Goal: Task Accomplishment & Management: Manage account settings

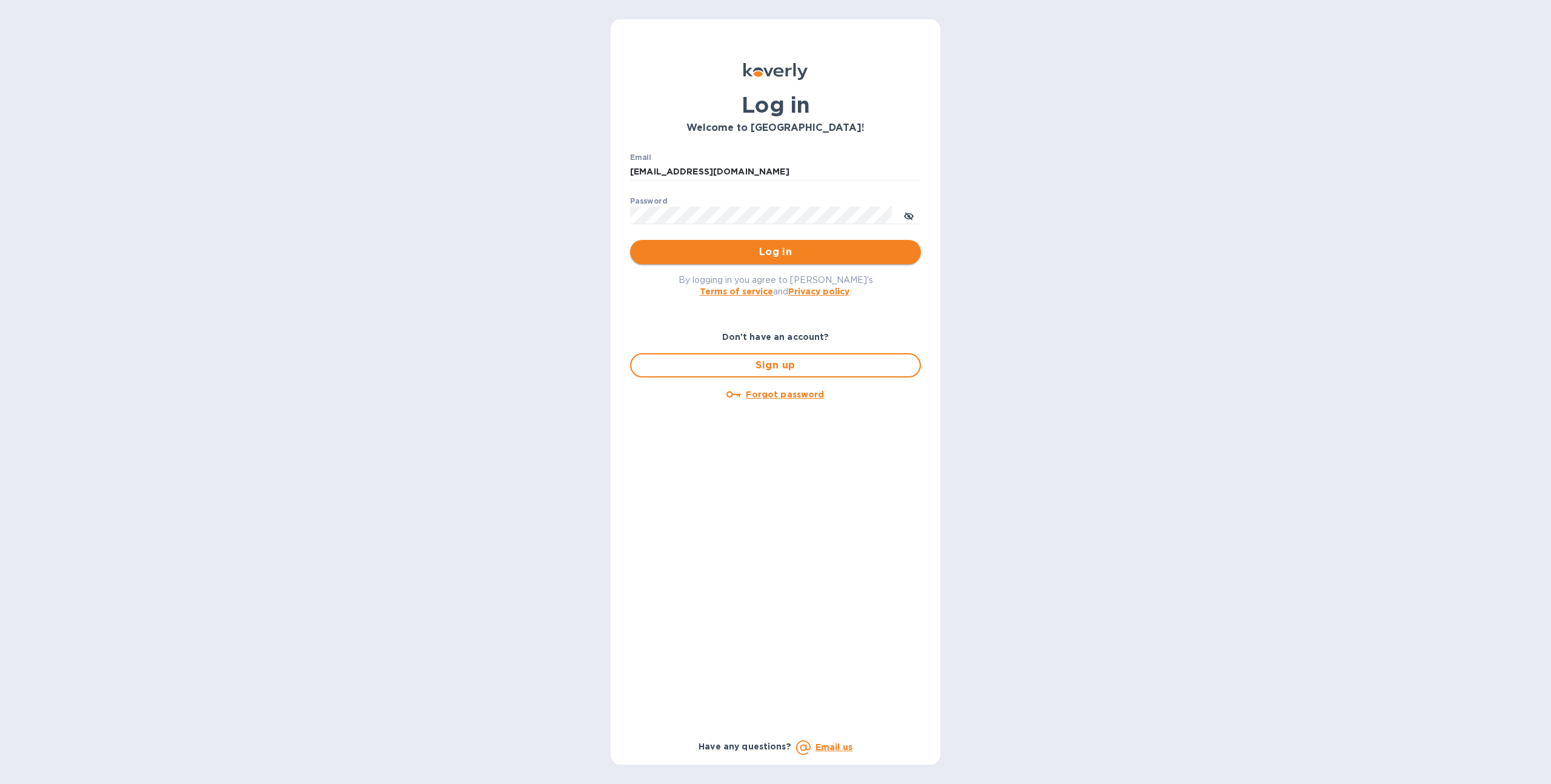
click at [750, 251] on span "Log in" at bounding box center [776, 252] width 271 height 15
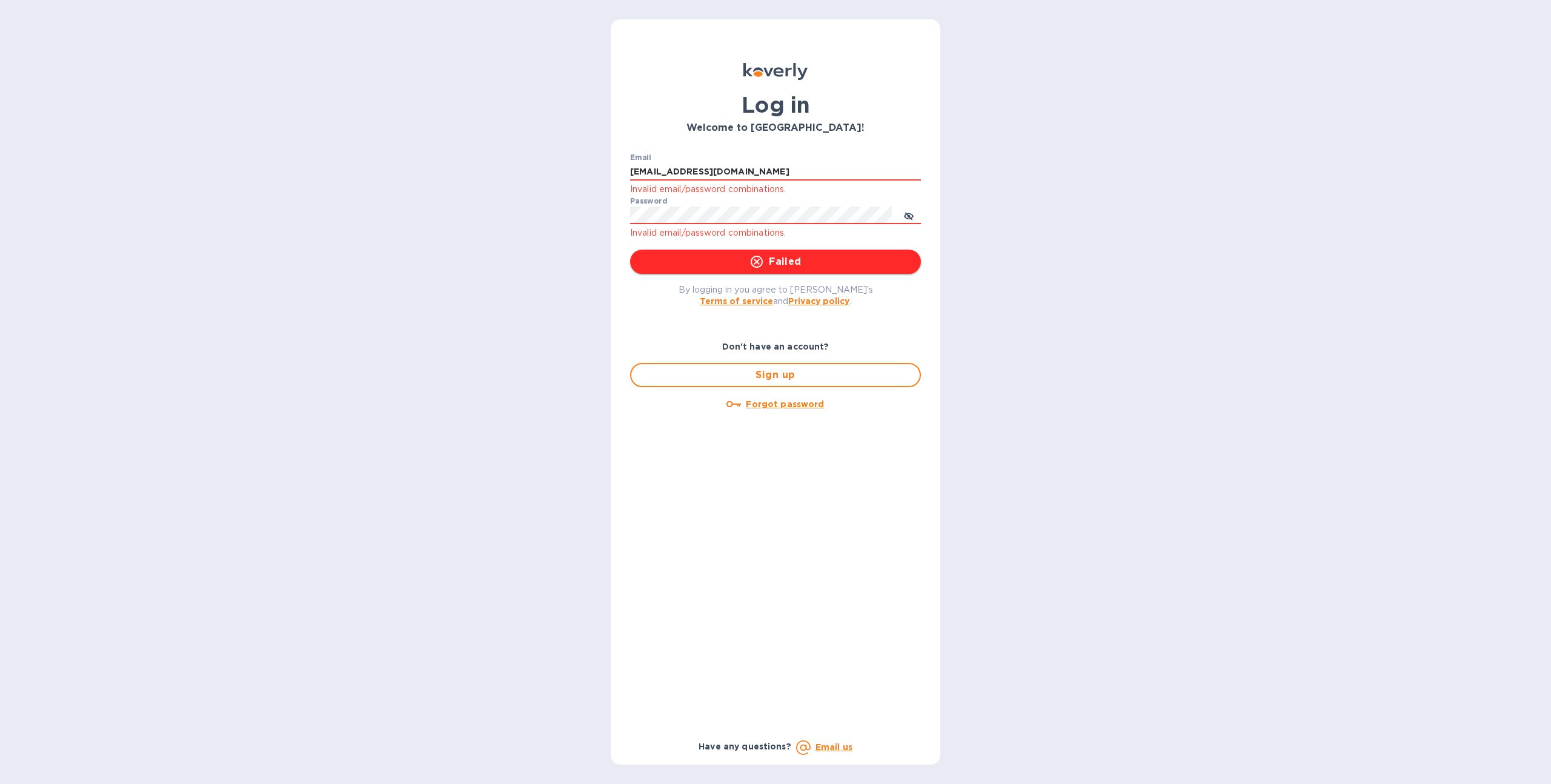
click at [732, 258] on span "Failed" at bounding box center [776, 262] width 271 height 15
click at [910, 218] on icon "toggle password visibility" at bounding box center [909, 216] width 7 height 7
click at [578, 255] on div "Log in Welcome to Koverly! Email sgrover@koverly.com Invalid email/password com…" at bounding box center [776, 392] width 1551 height 784
click at [685, 265] on span "Log in" at bounding box center [776, 262] width 271 height 15
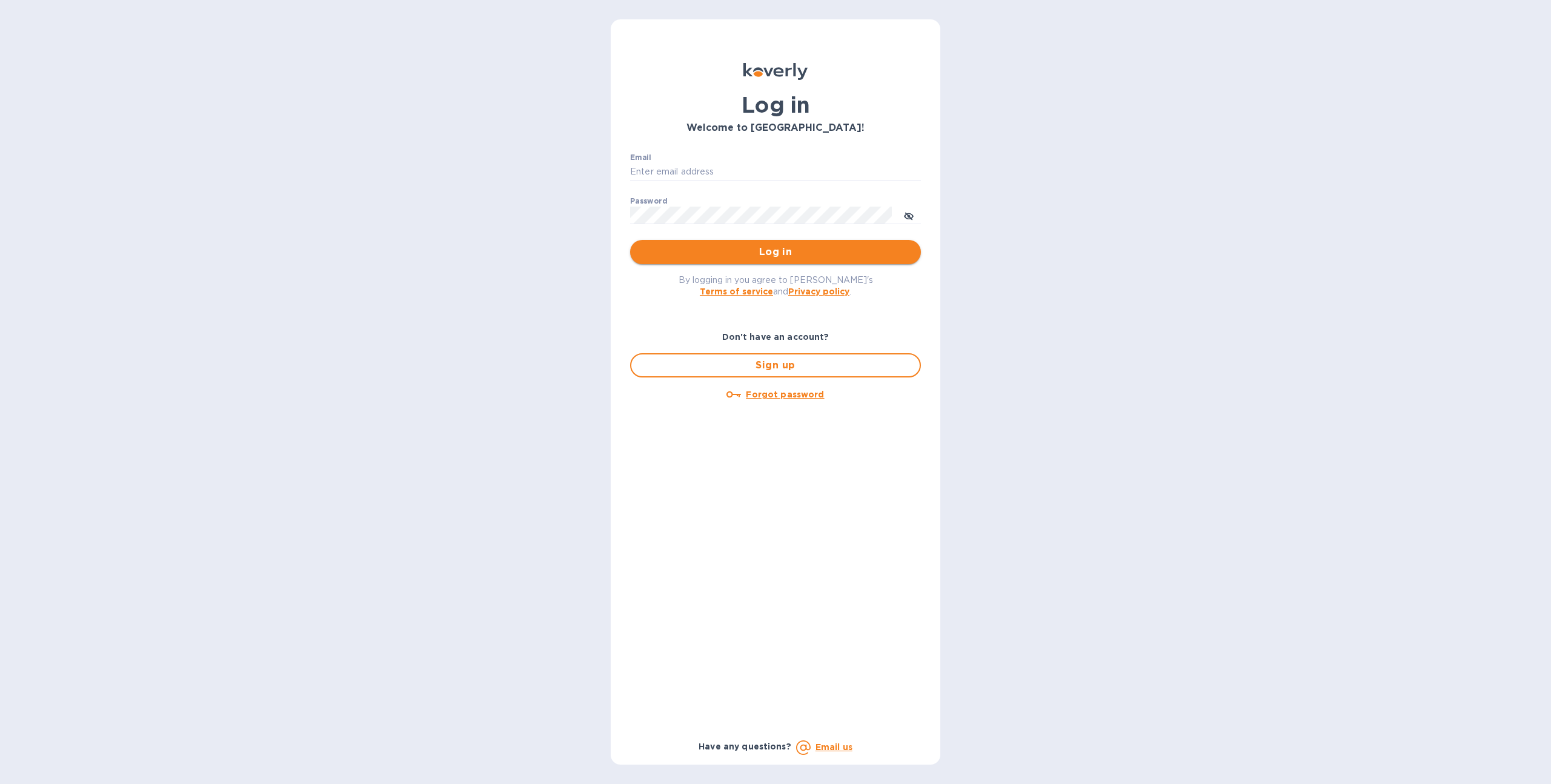
type input "sgrover@koverly.com"
click at [676, 249] on span "Log in" at bounding box center [776, 252] width 271 height 15
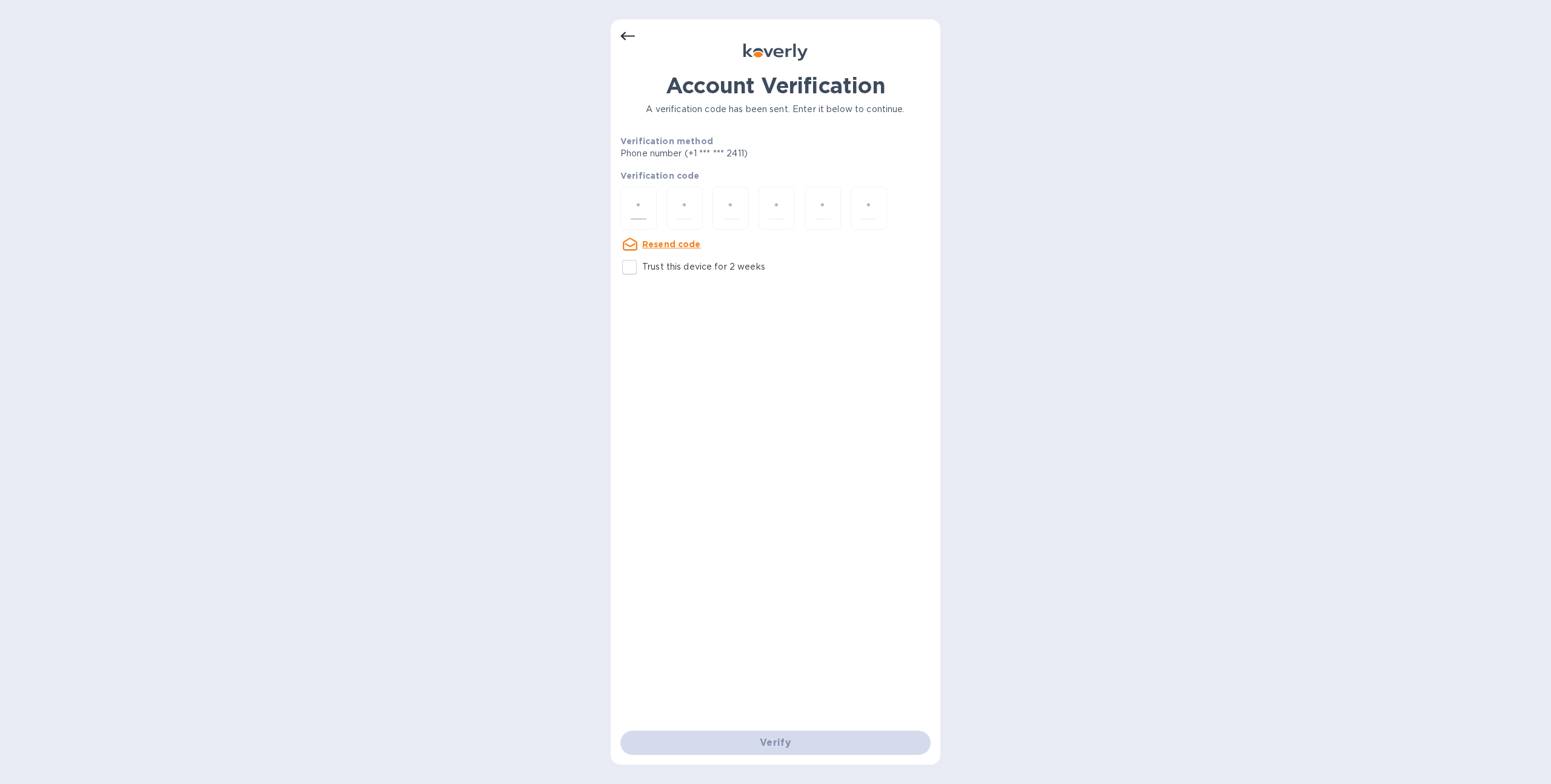
click at [636, 215] on input "number" at bounding box center [639, 208] width 16 height 22
type input "4"
type input "1"
type input "8"
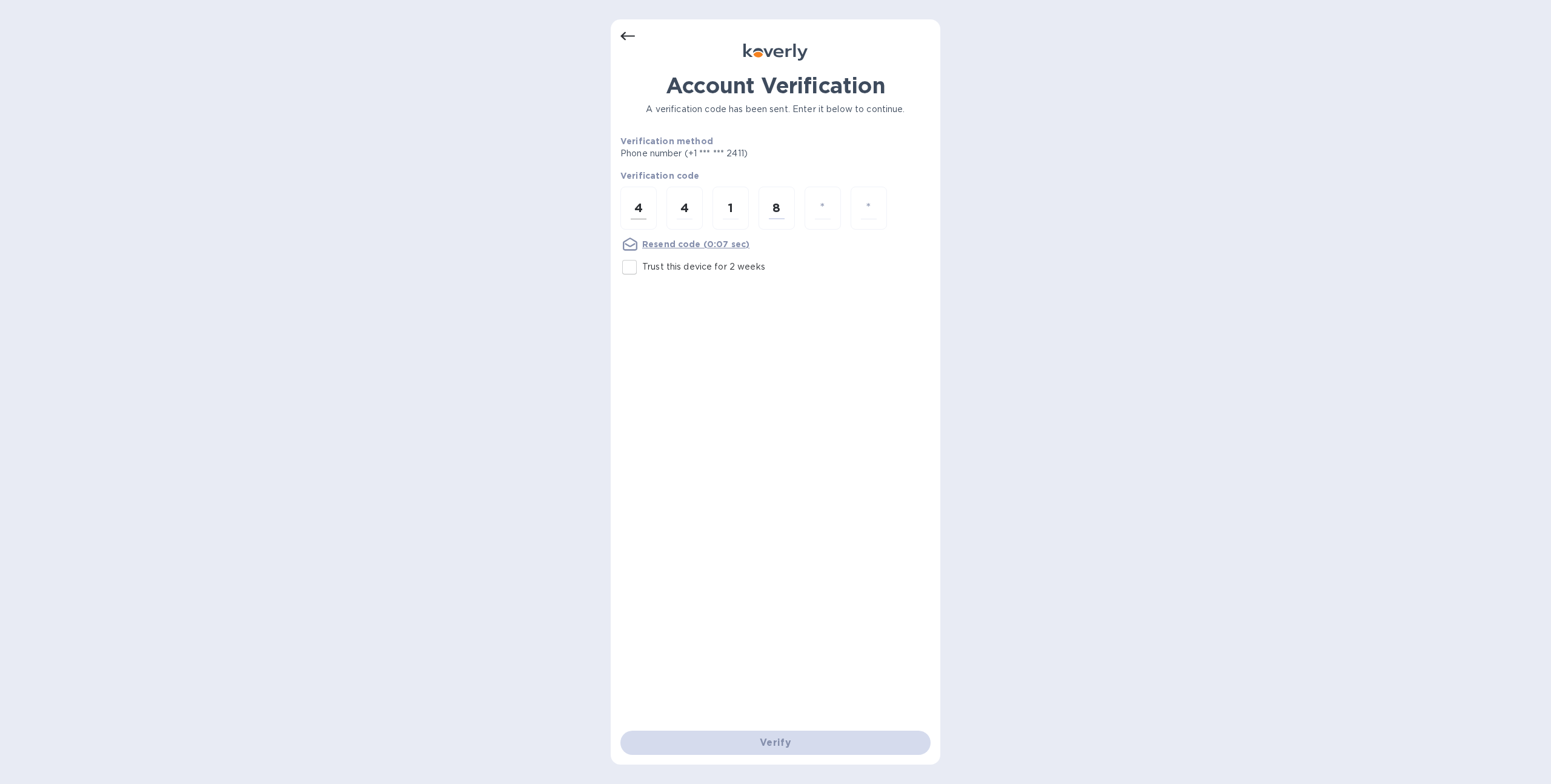
type input "1"
type input "9"
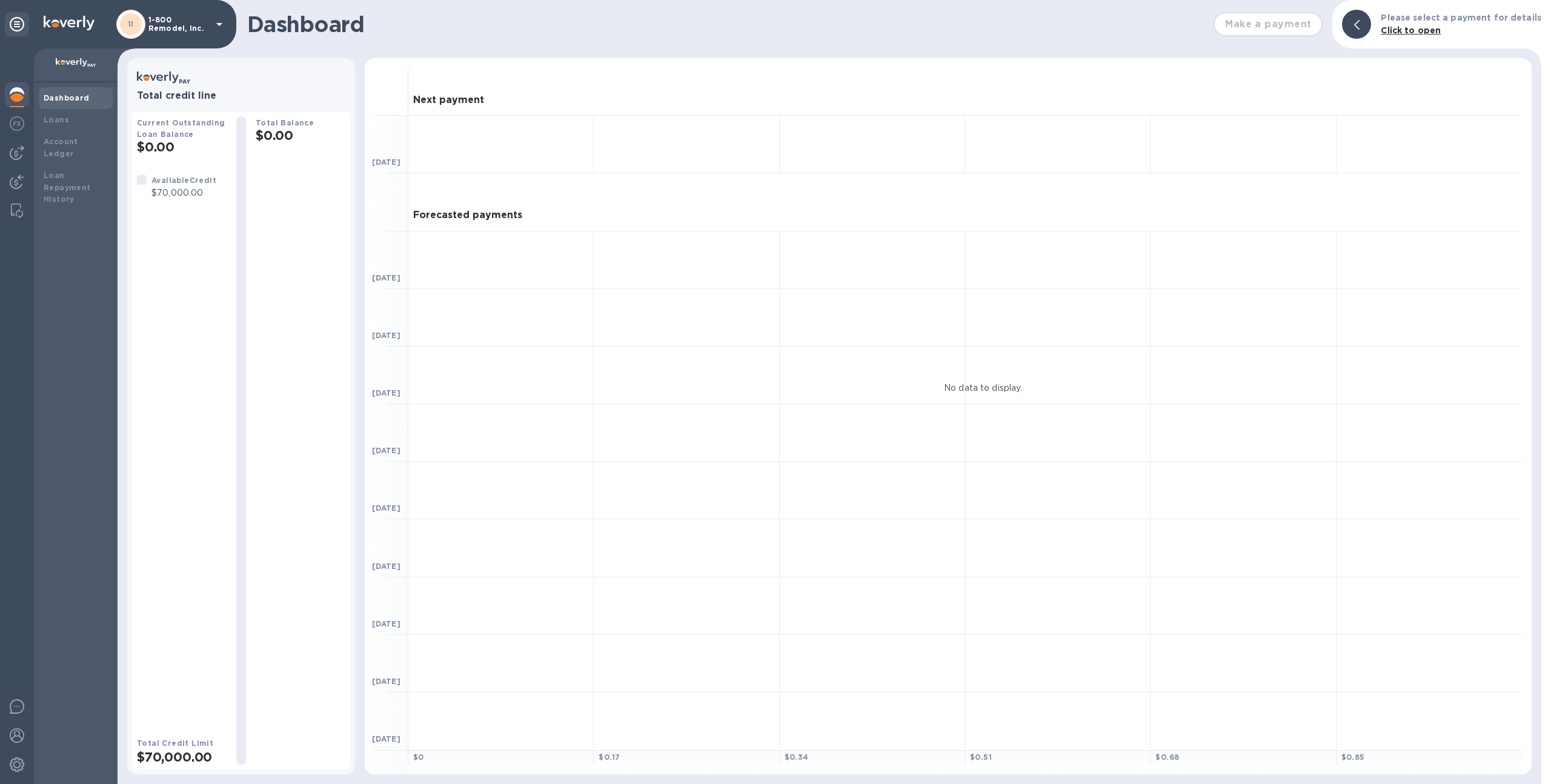
click at [169, 27] on p "1-800 Remodel, Inc." at bounding box center [179, 25] width 60 height 17
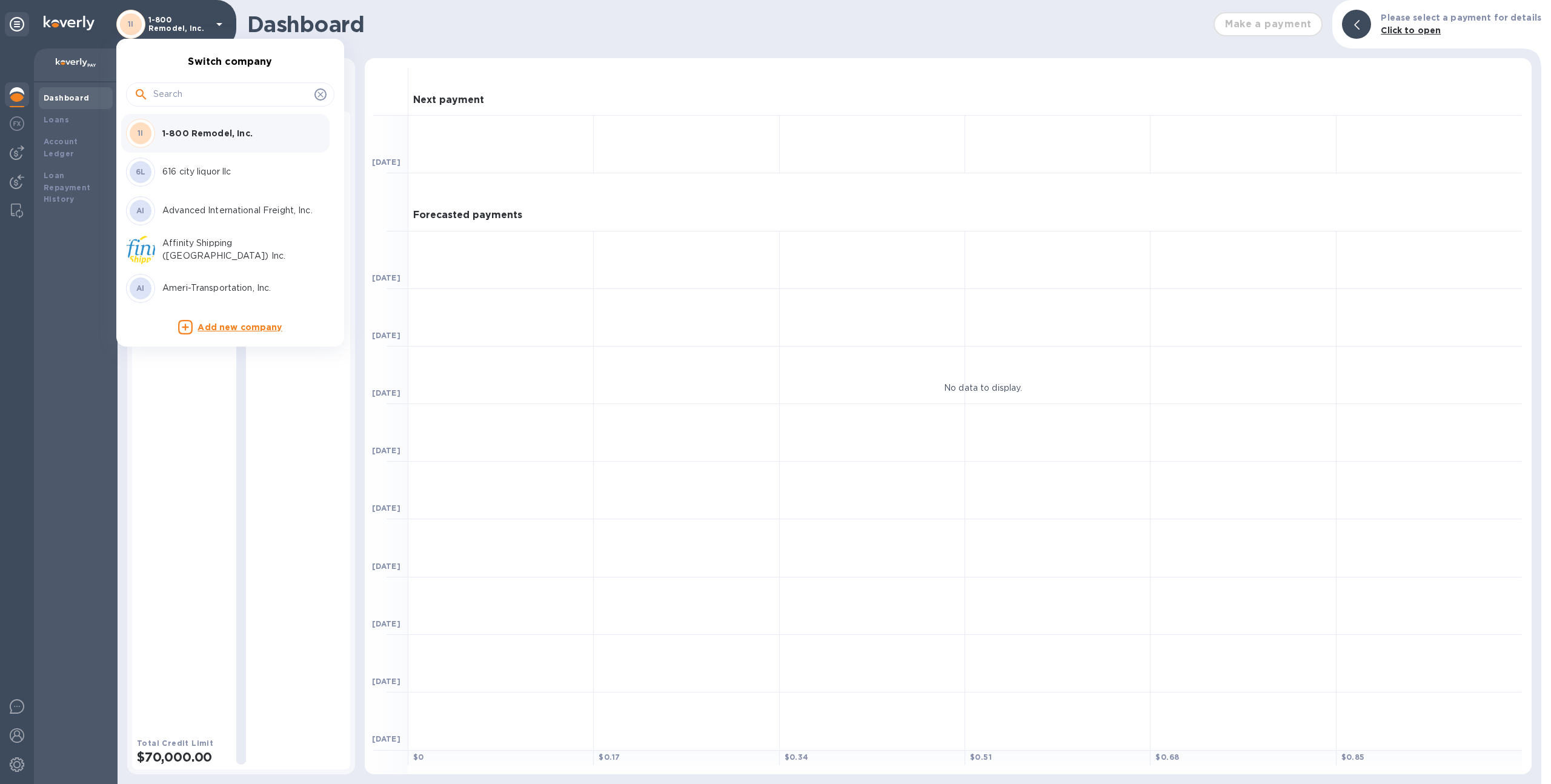
click at [176, 88] on input "text" at bounding box center [232, 94] width 157 height 18
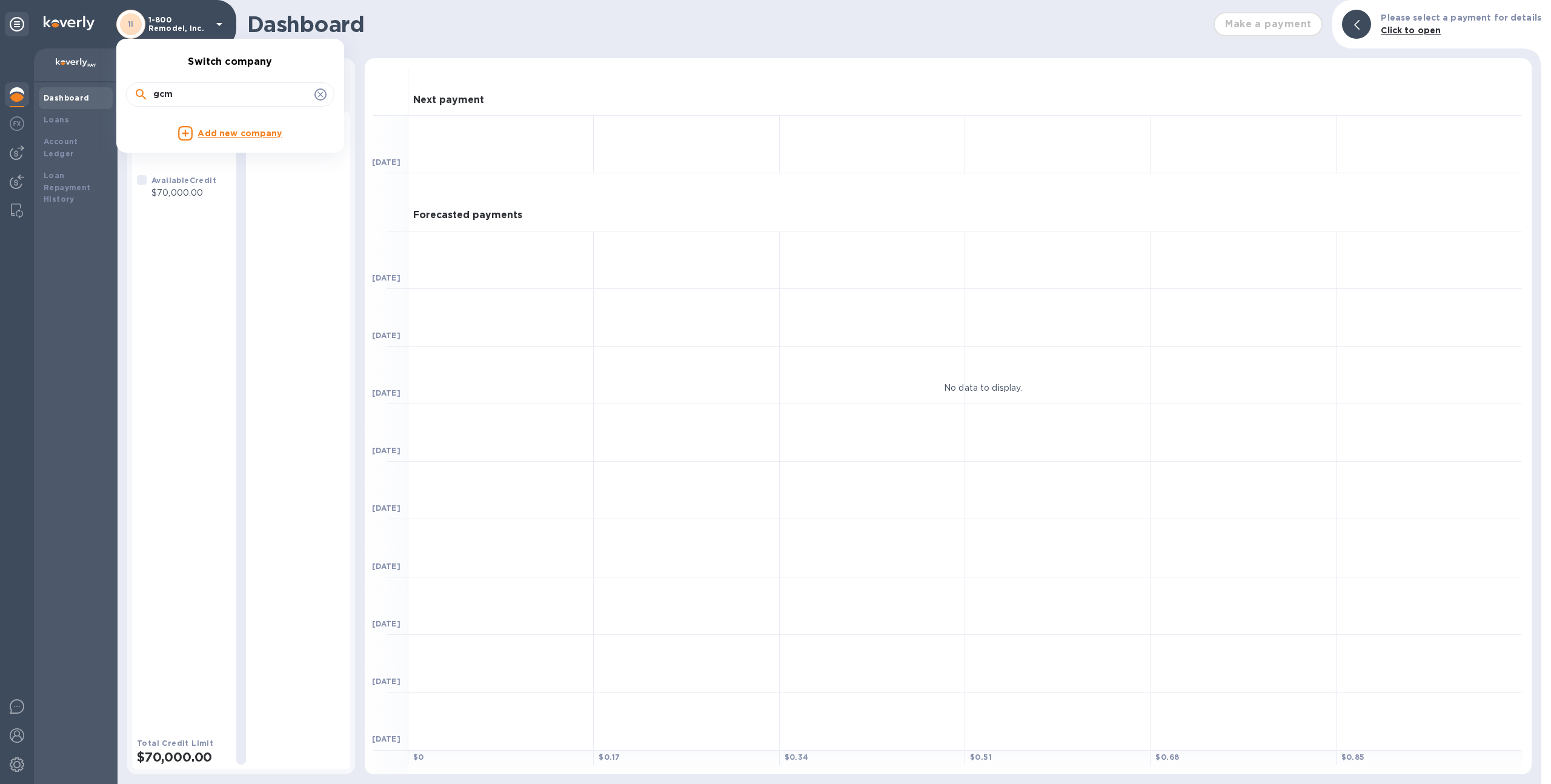
type input "gcm"
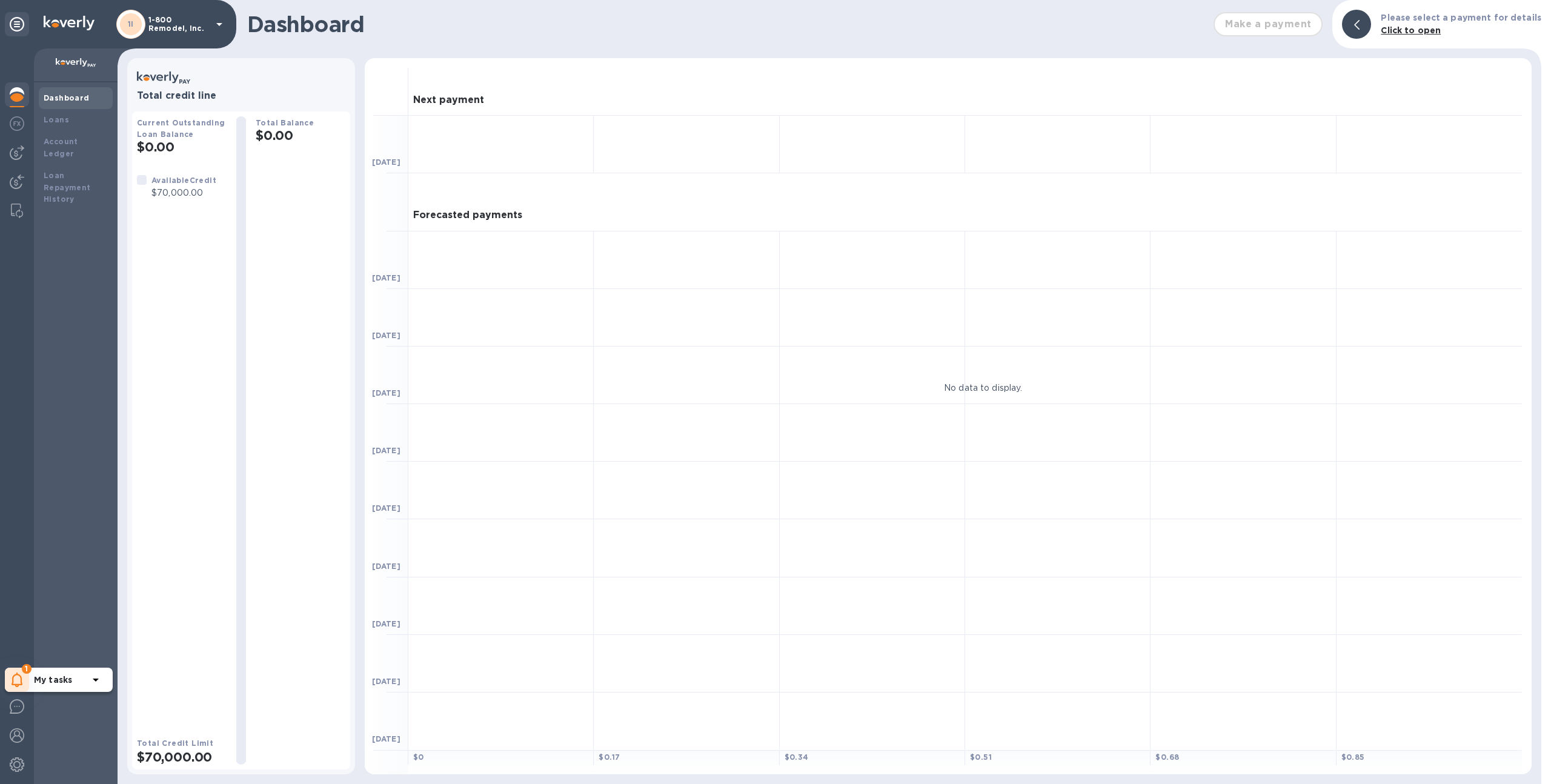
click at [13, 672] on icon at bounding box center [17, 680] width 12 height 15
click at [39, 641] on p "You have pending companies." at bounding box center [96, 642] width 125 height 13
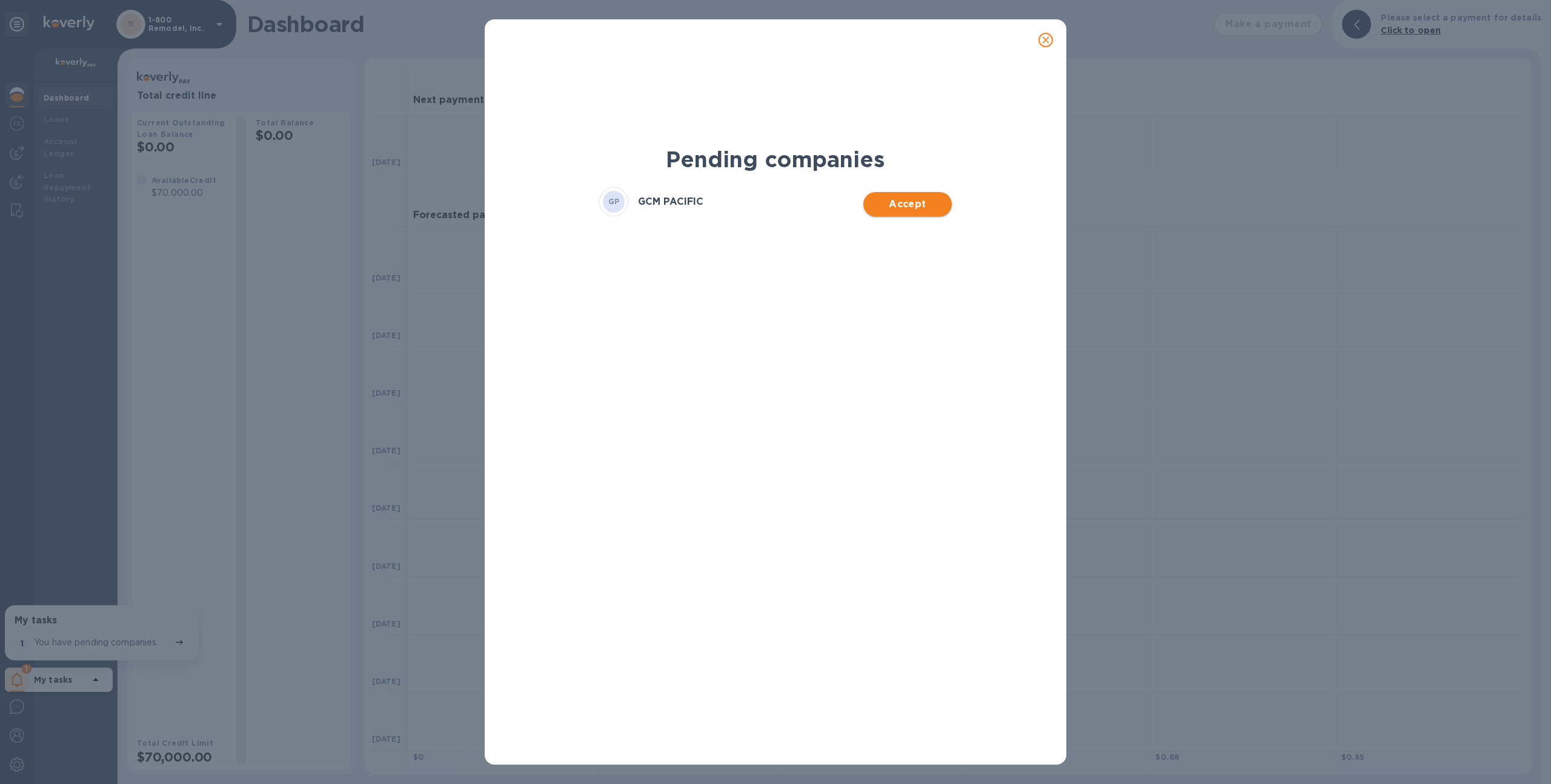
click at [889, 208] on span "Accept" at bounding box center [907, 204] width 68 height 15
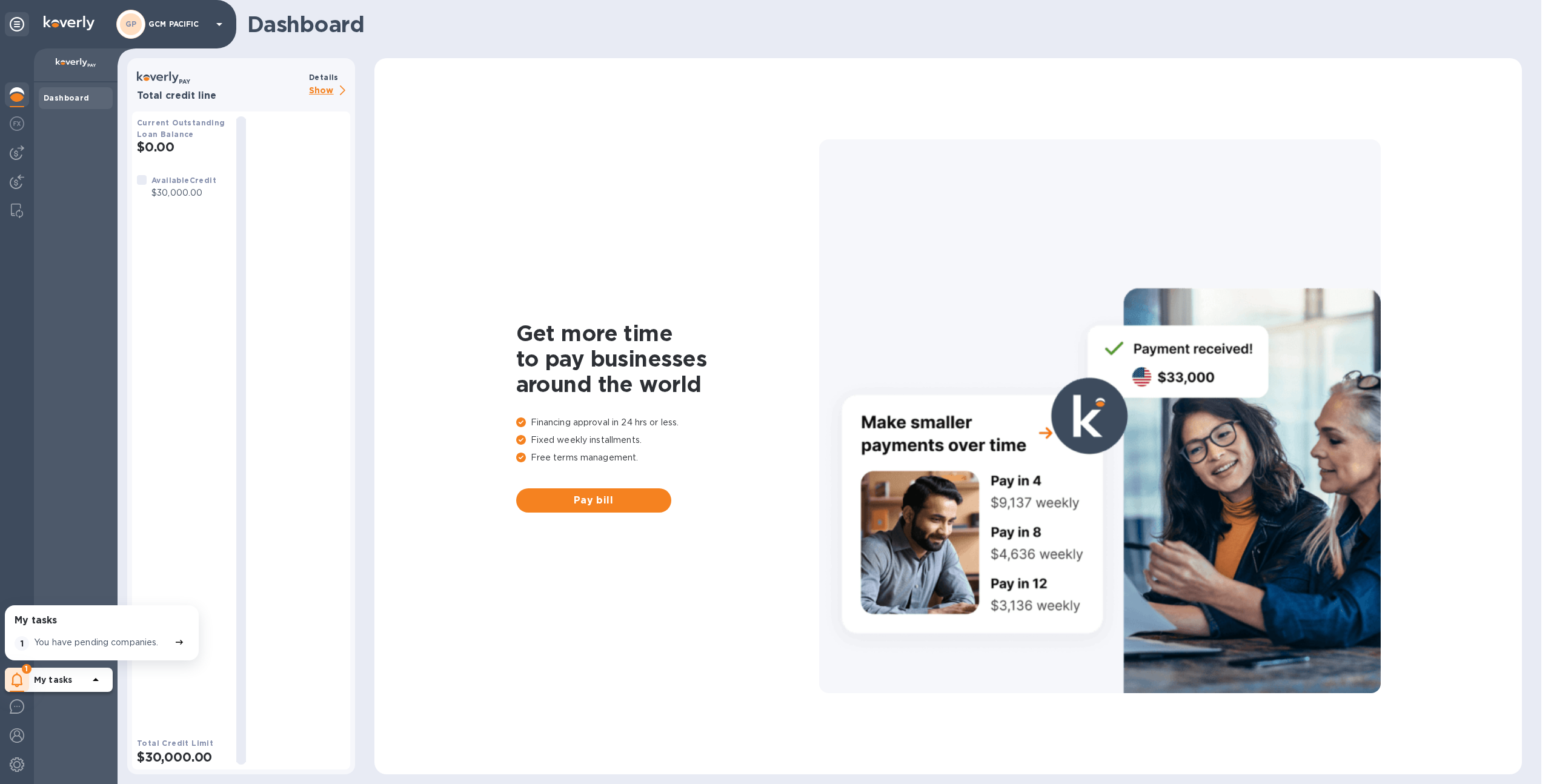
click at [318, 89] on p "Show" at bounding box center [329, 91] width 41 height 15
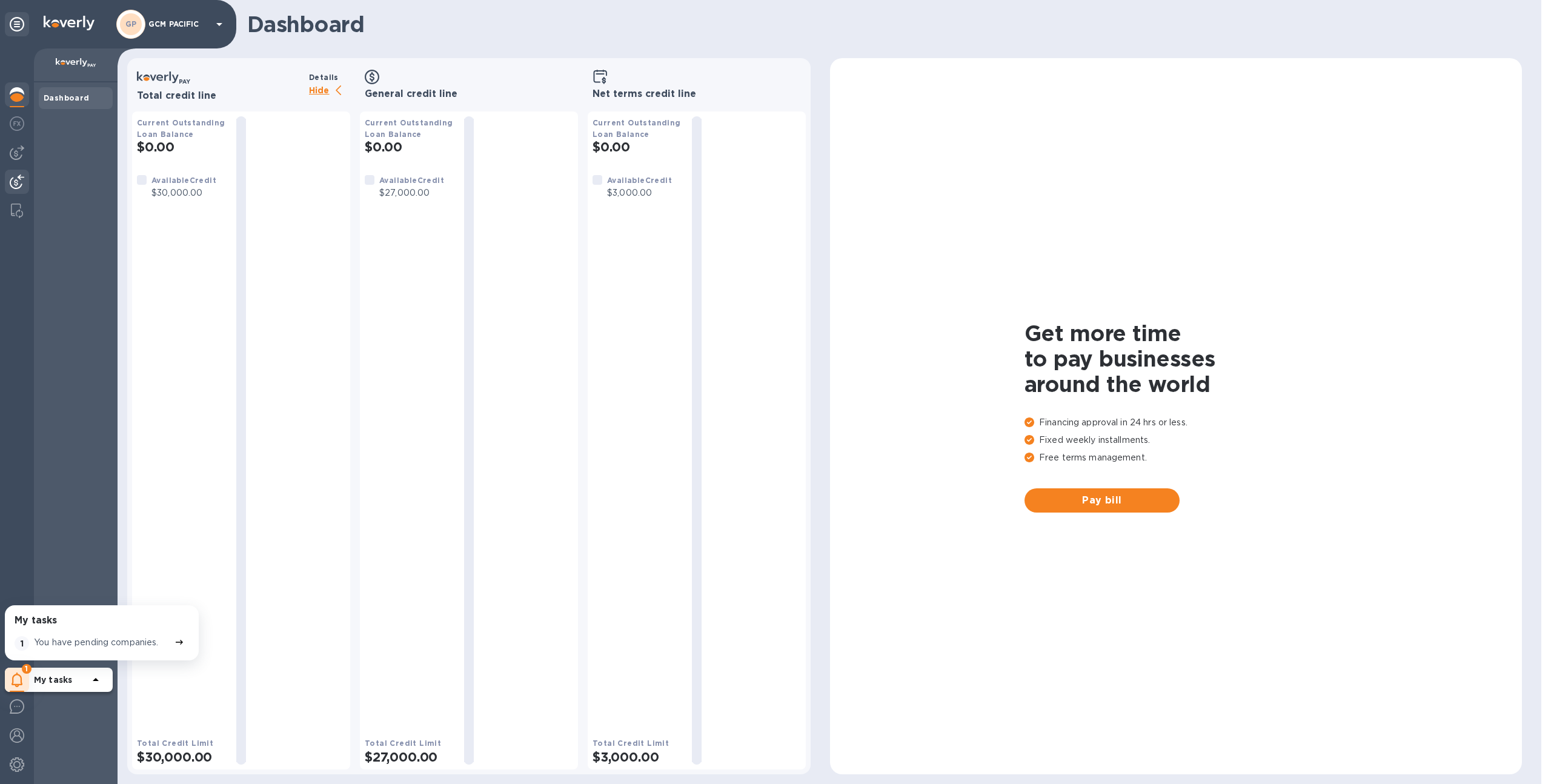
click at [12, 174] on img at bounding box center [17, 182] width 15 height 15
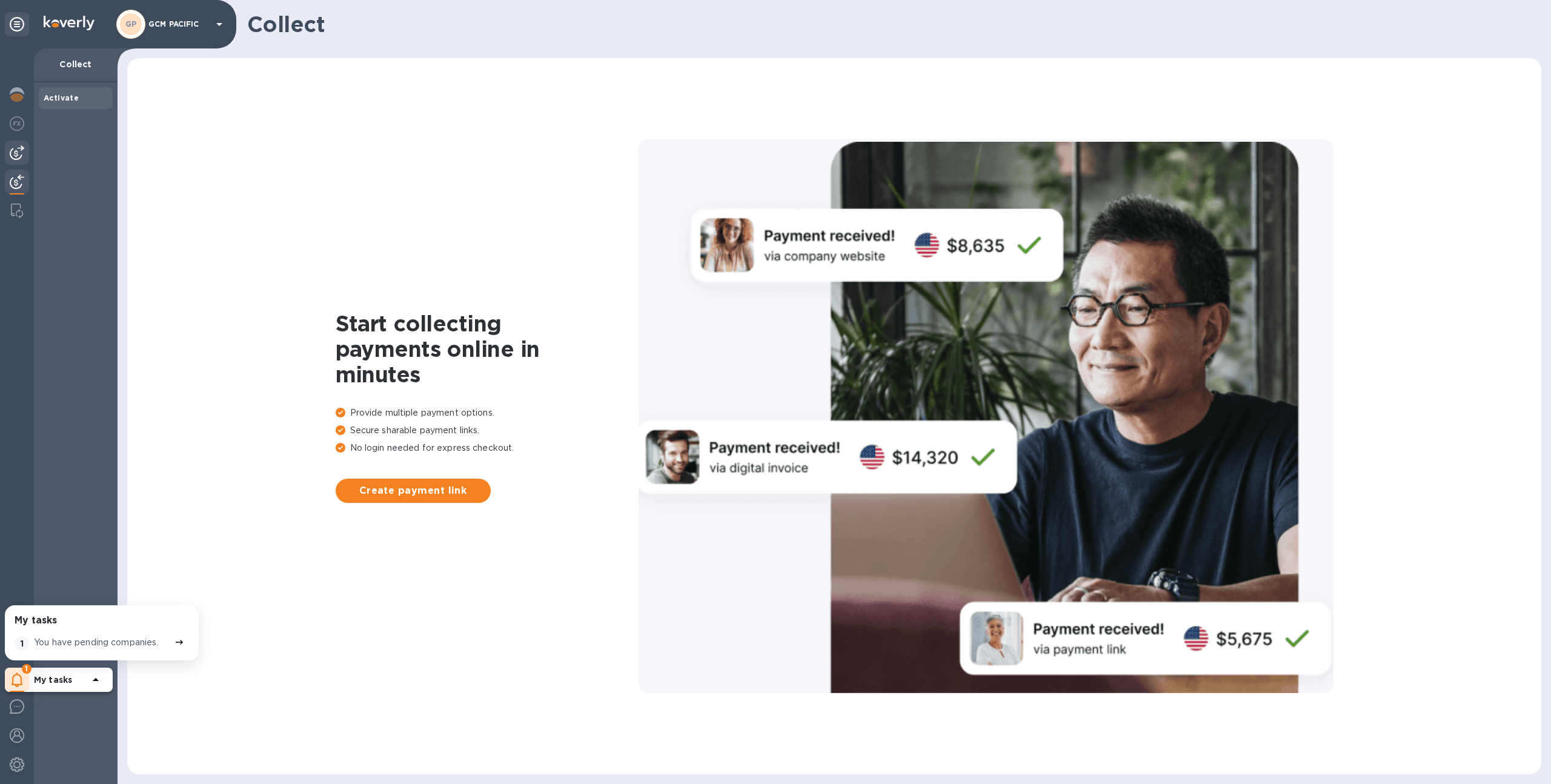
click at [15, 146] on img at bounding box center [17, 153] width 15 height 15
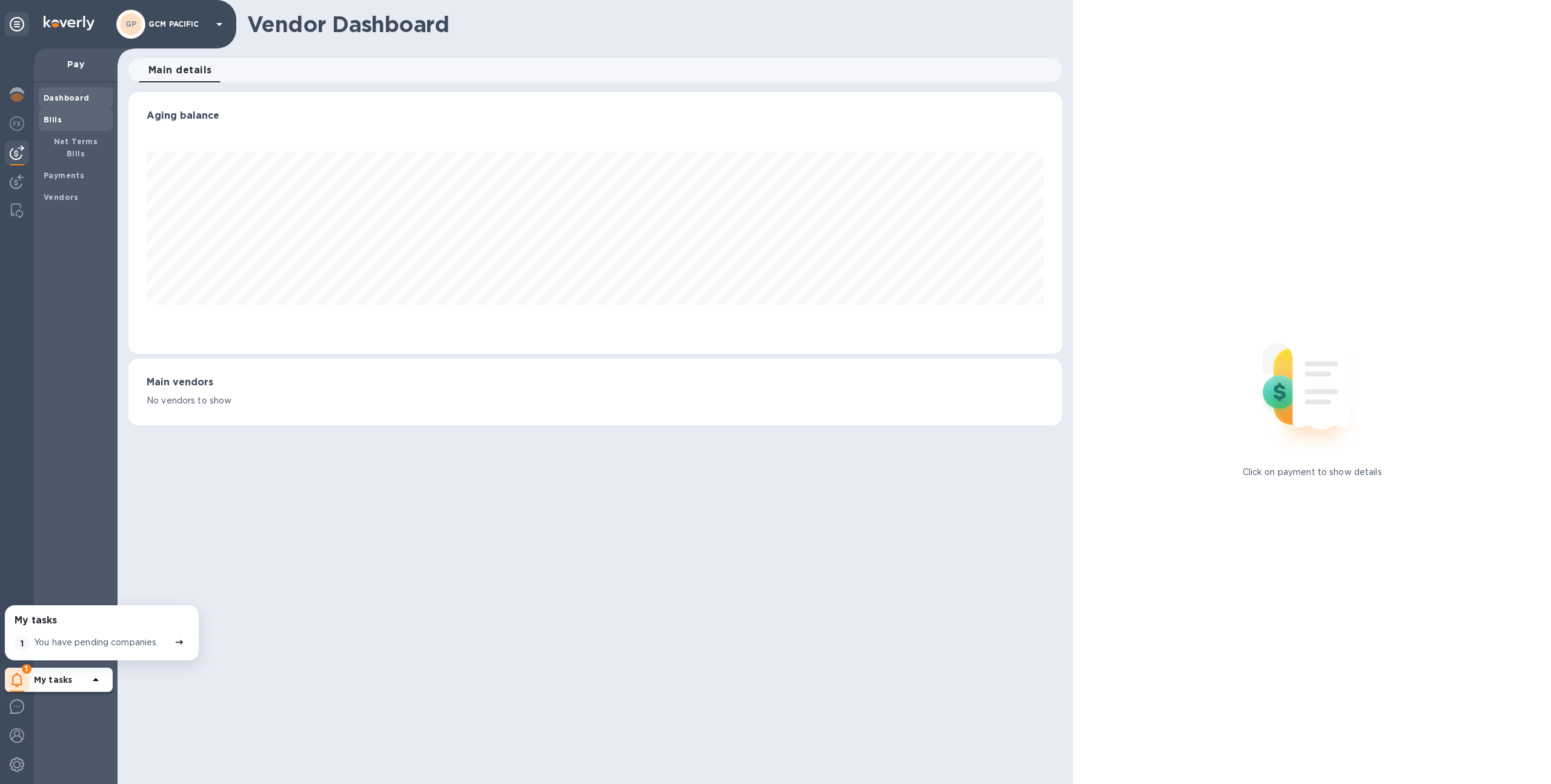
click at [55, 116] on b "Bills" at bounding box center [52, 120] width 18 height 9
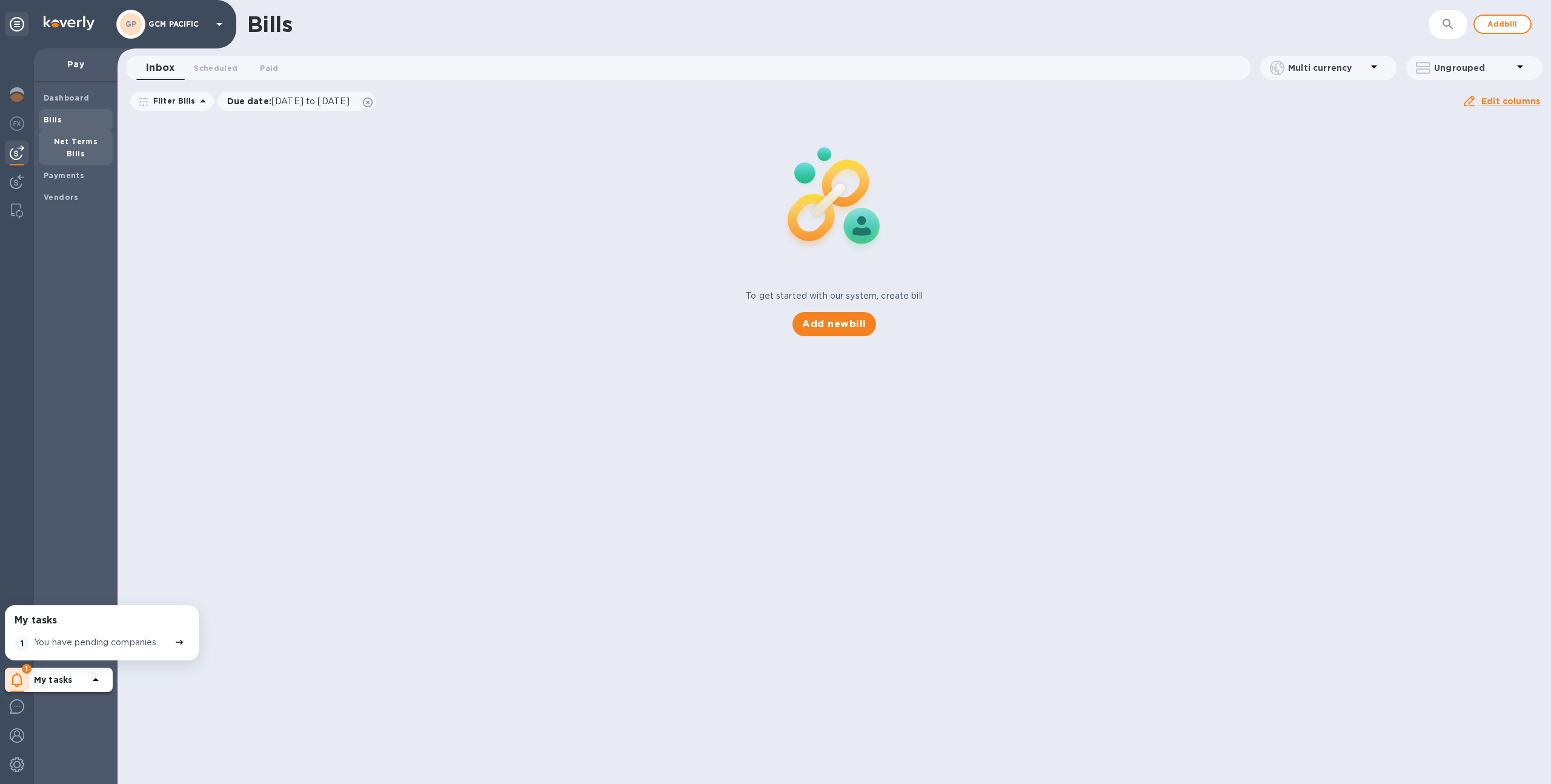
click at [78, 145] on b "Net Terms Bills" at bounding box center [76, 147] width 44 height 21
click at [84, 120] on span "Bills" at bounding box center [76, 120] width 64 height 12
